Goal: Task Accomplishment & Management: Complete application form

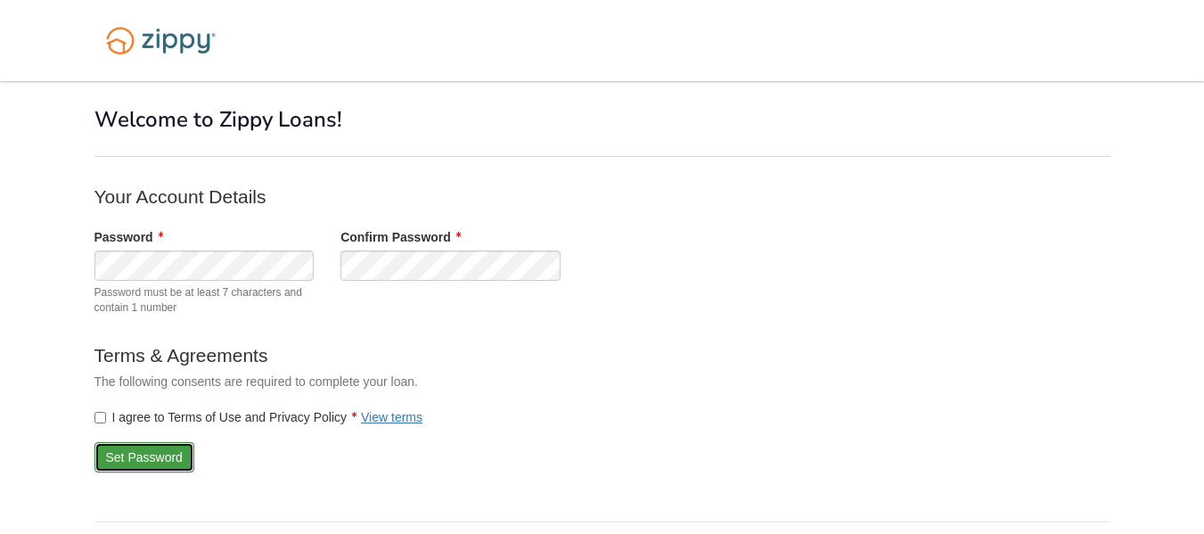
click at [140, 445] on button "Set Password" at bounding box center [144, 457] width 100 height 30
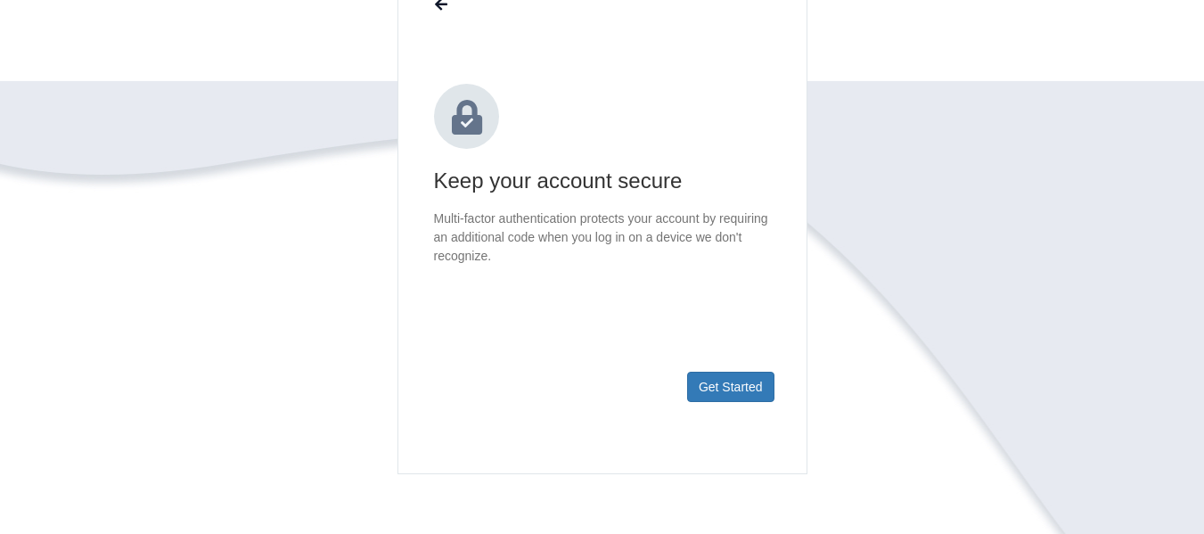
scroll to position [183, 0]
click at [731, 388] on button "Get Started" at bounding box center [730, 386] width 87 height 30
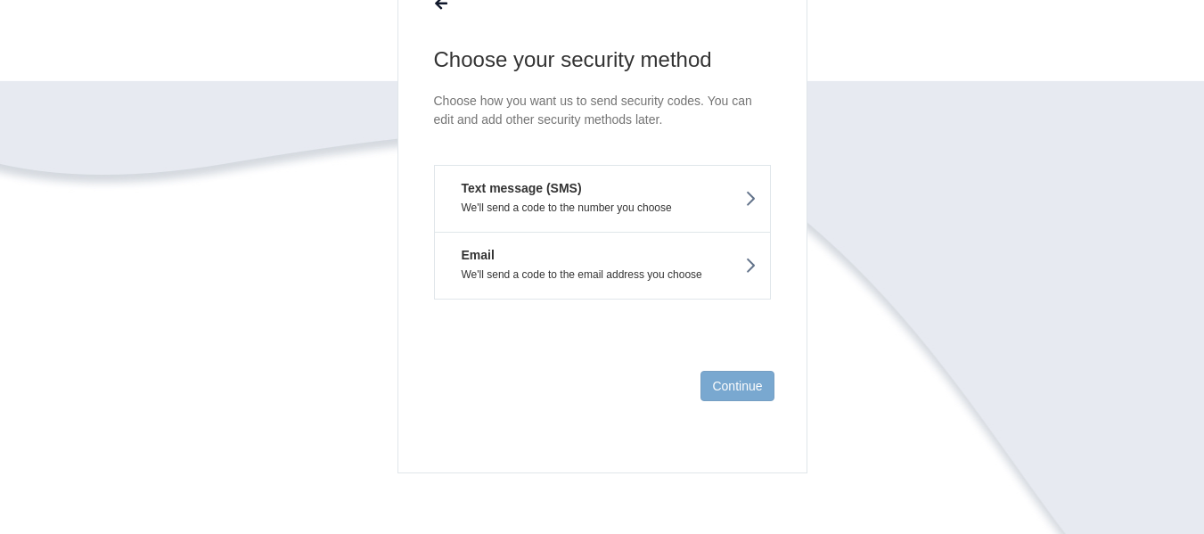
click at [694, 198] on button "Text message (SMS) We'll send a code to the number you choose" at bounding box center [602, 198] width 337 height 67
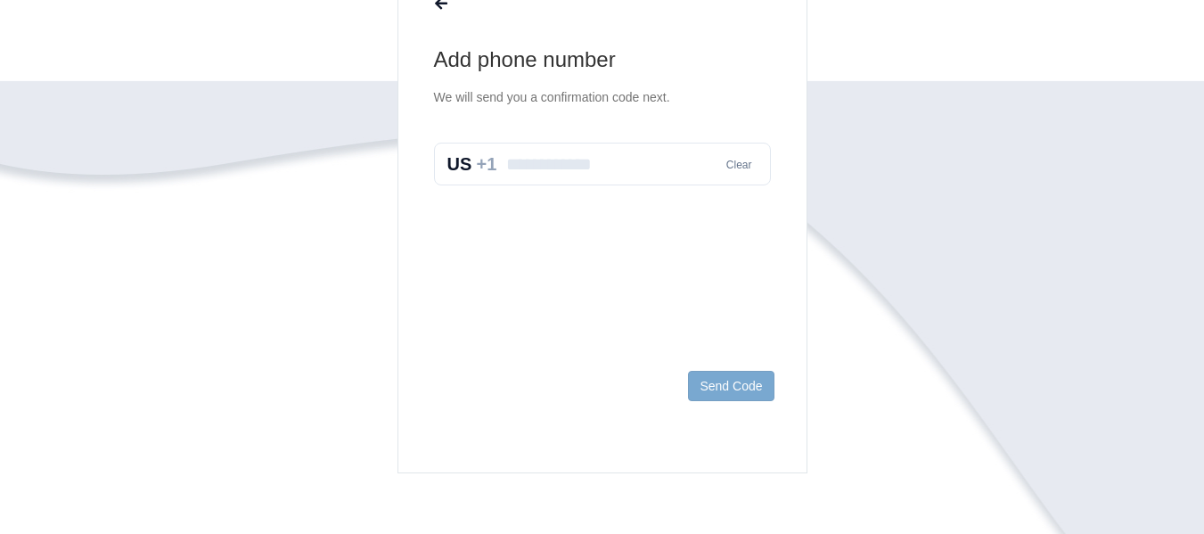
click at [583, 154] on input "text" at bounding box center [602, 164] width 337 height 43
